Goal: Task Accomplishment & Management: Manage account settings

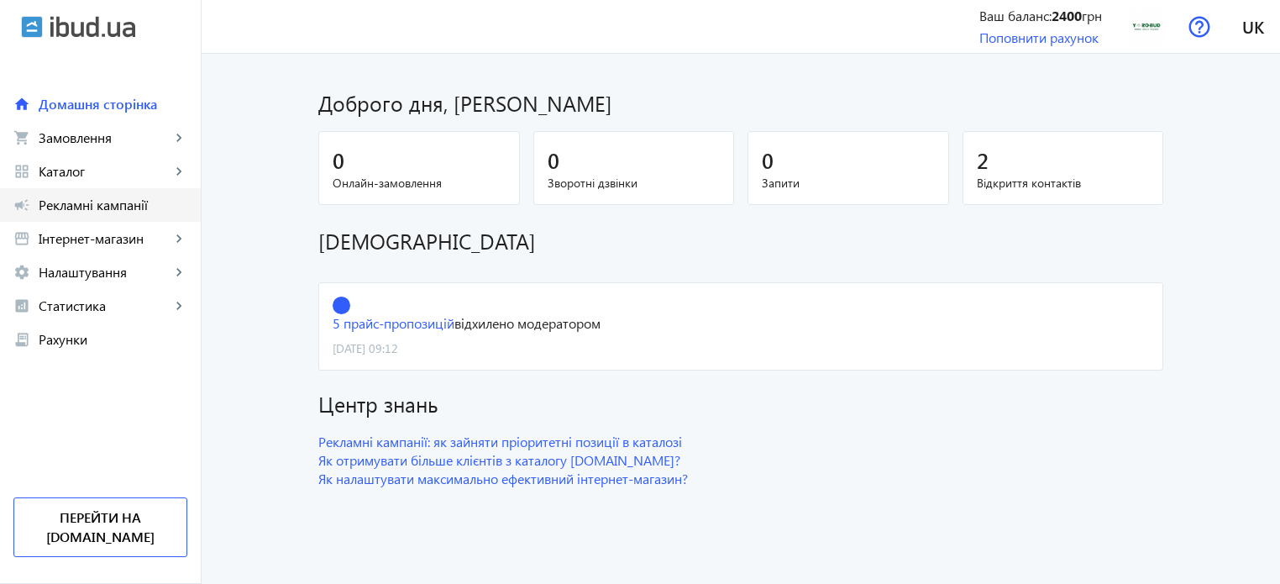
click at [117, 197] on span "Рекламні кампанії" at bounding box center [113, 205] width 149 height 17
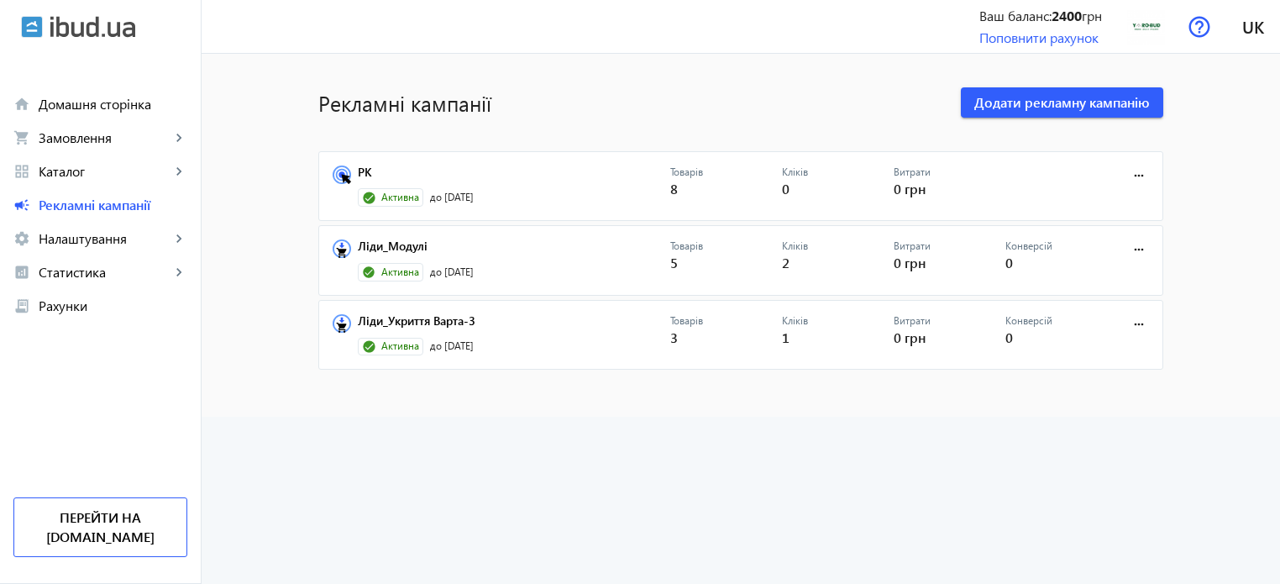
click at [853, 491] on advertising-list "Рекламні кампанії Додати рекламну кампанію РК Активна до [DATE] Товарів 8 Клікі…" at bounding box center [741, 319] width 1078 height 530
click at [511, 487] on advertising-list "Рекламні кампанії Додати рекламну кампанію РК Активна до [DATE] Товарів 8 Клікі…" at bounding box center [741, 319] width 1078 height 530
